Goal: Information Seeking & Learning: Learn about a topic

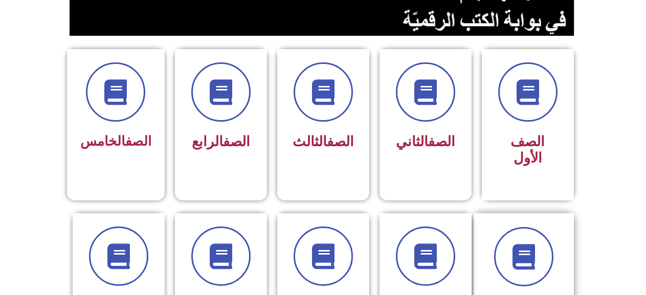
scroll to position [256, 0]
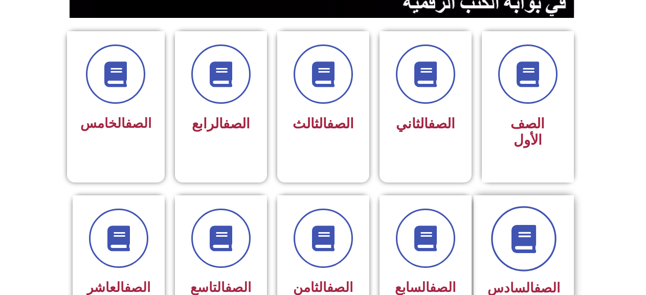
drag, startPoint x: 514, startPoint y: 228, endPoint x: 508, endPoint y: 230, distance: 6.3
click at [510, 229] on span at bounding box center [523, 238] width 65 height 65
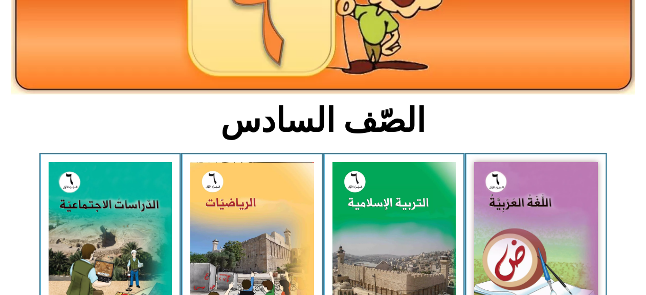
scroll to position [205, 0]
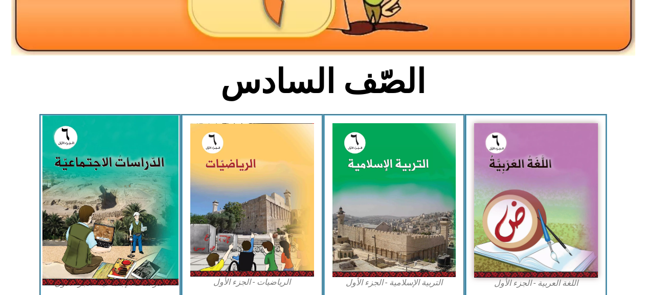
click at [73, 164] on img at bounding box center [110, 201] width 136 height 170
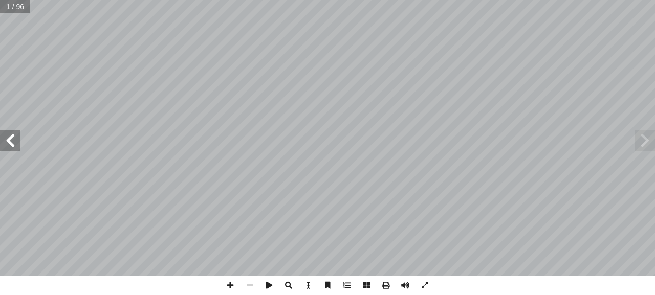
click at [6, 137] on span at bounding box center [10, 140] width 20 height 20
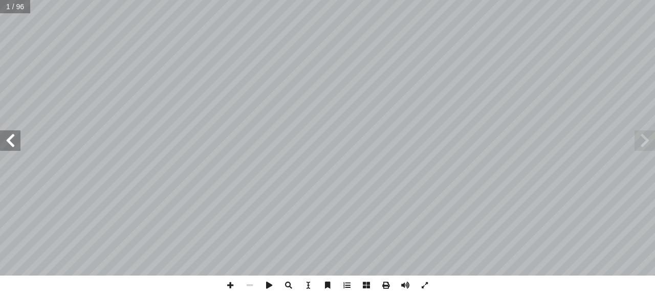
click at [6, 137] on span at bounding box center [10, 140] width 20 height 20
click at [651, 147] on span at bounding box center [644, 140] width 20 height 20
click at [10, 140] on span at bounding box center [10, 140] width 20 height 20
click at [224, 286] on span at bounding box center [229, 285] width 19 height 19
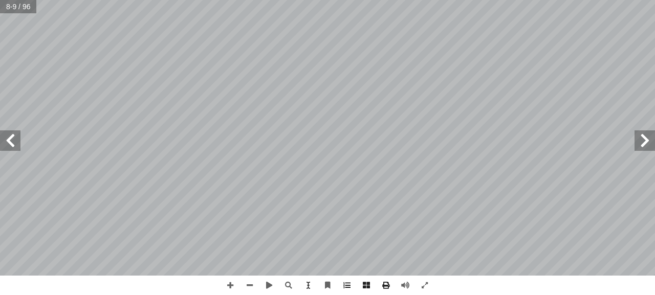
click at [308, 285] on div "4 ِ ة ّ غرافي ُ الج ِ المعرفة ُ مصادر لى: َ رين ع ِ كونوا قاد َ ي ْ ن أ ا ِ س ْ…" at bounding box center [327, 147] width 655 height 295
click at [227, 282] on span at bounding box center [229, 285] width 19 height 19
click at [228, 283] on span at bounding box center [229, 285] width 19 height 19
click at [246, 278] on span at bounding box center [249, 285] width 19 height 19
